Goal: Transaction & Acquisition: Purchase product/service

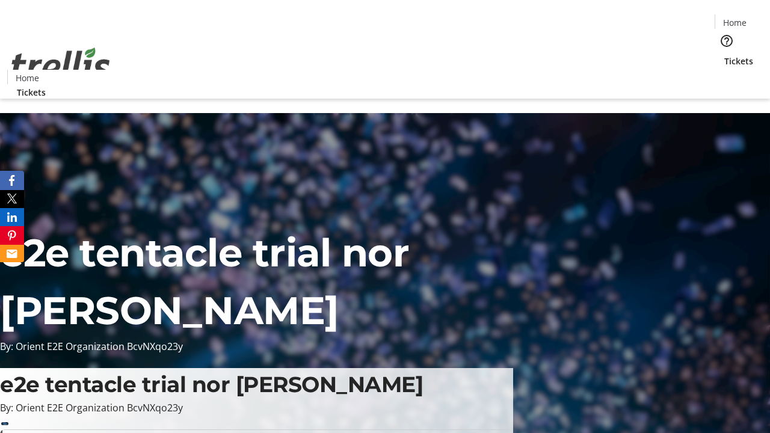
click at [736, 18] on span "Sign Up" at bounding box center [740, 17] width 35 height 14
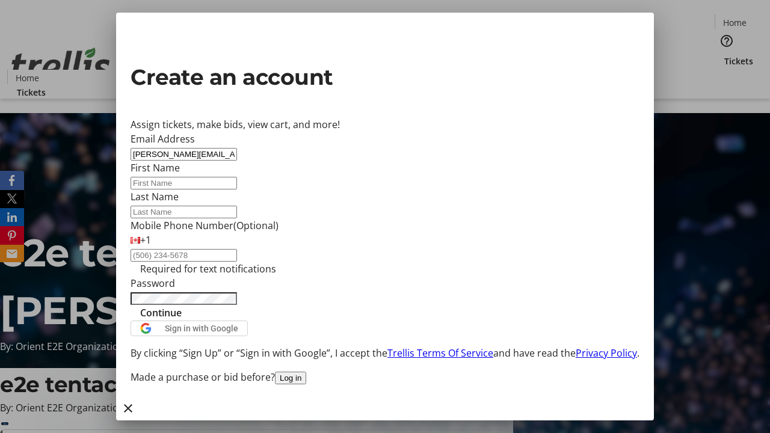
type input "[PERSON_NAME][EMAIL_ADDRESS][DOMAIN_NAME]"
type input "[PERSON_NAME]"
type input "DuBuque"
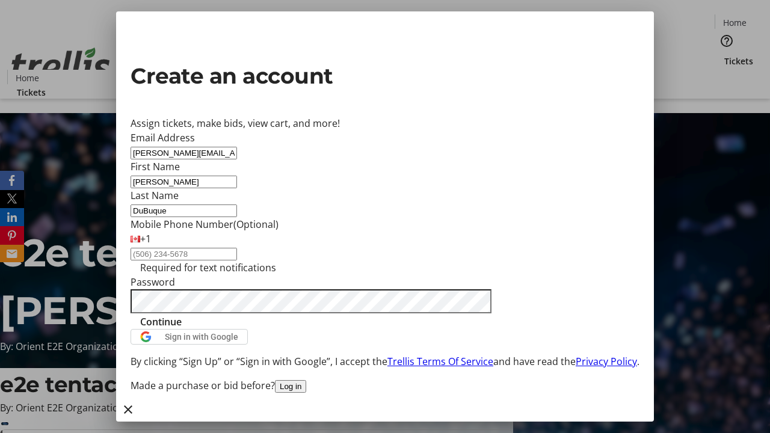
click at [182, 329] on span "Continue" at bounding box center [161, 322] width 42 height 14
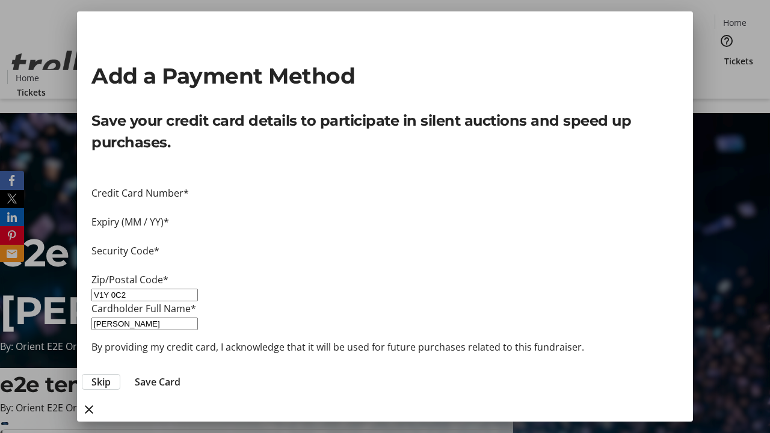
type input "V1Y 0C2"
click at [181, 375] on span "Save Card" at bounding box center [158, 382] width 46 height 14
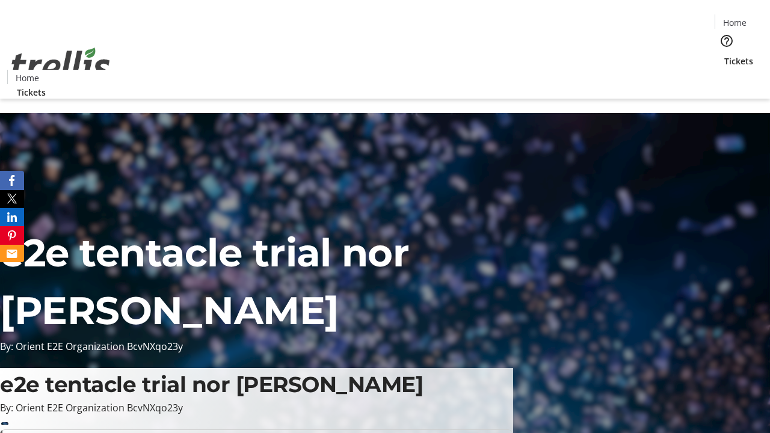
click at [725, 55] on span "Tickets" at bounding box center [739, 61] width 29 height 13
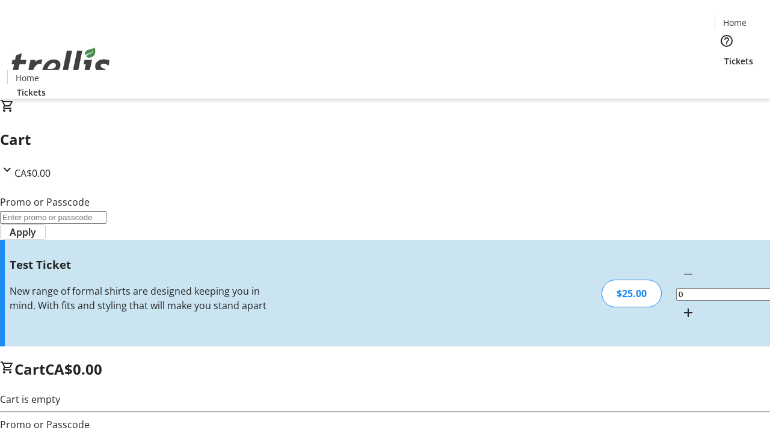
click at [681, 306] on mat-icon "Increment by one" at bounding box center [688, 313] width 14 height 14
type input "1"
